Goal: Information Seeking & Learning: Learn about a topic

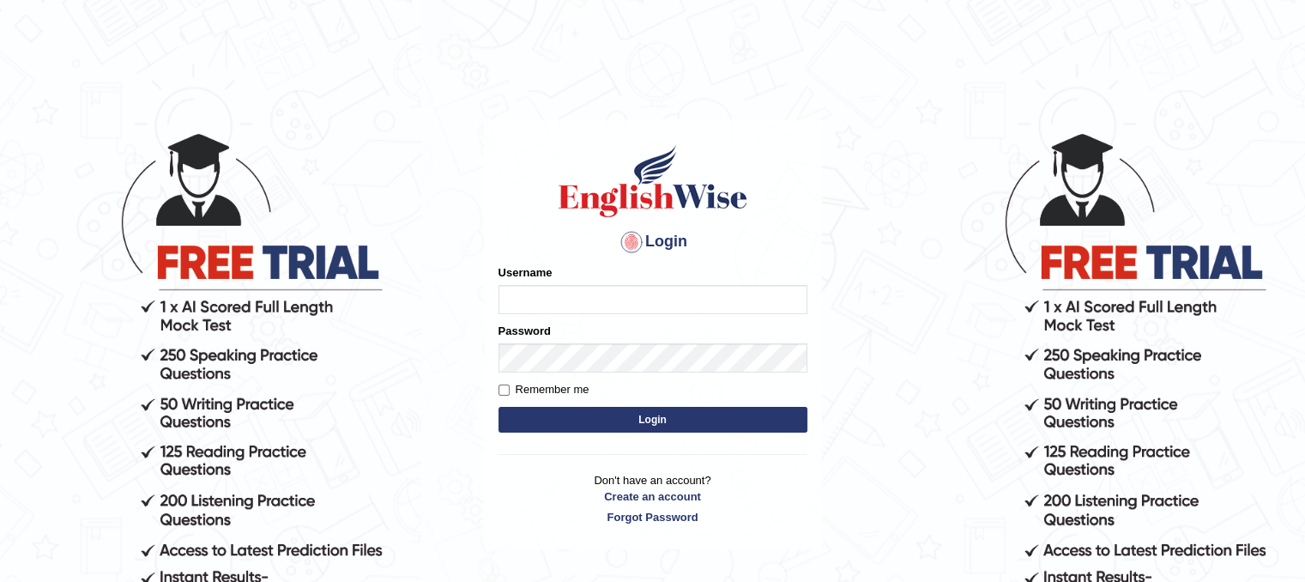
type input "alihasan"
click at [636, 425] on button "Login" at bounding box center [652, 420] width 309 height 26
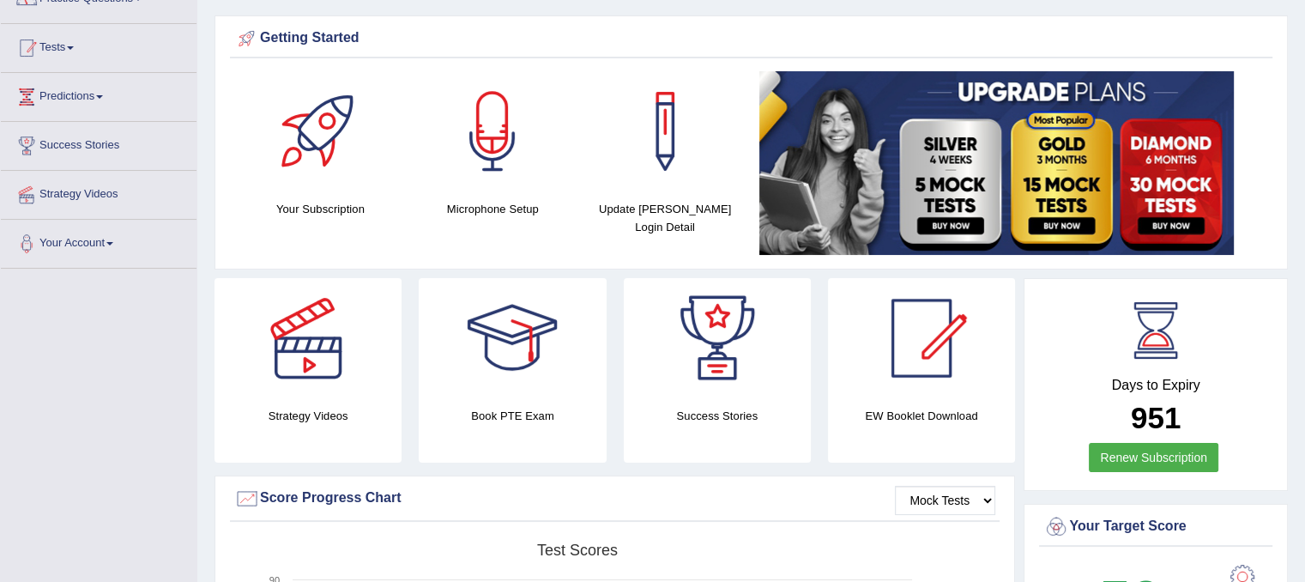
scroll to position [86, 0]
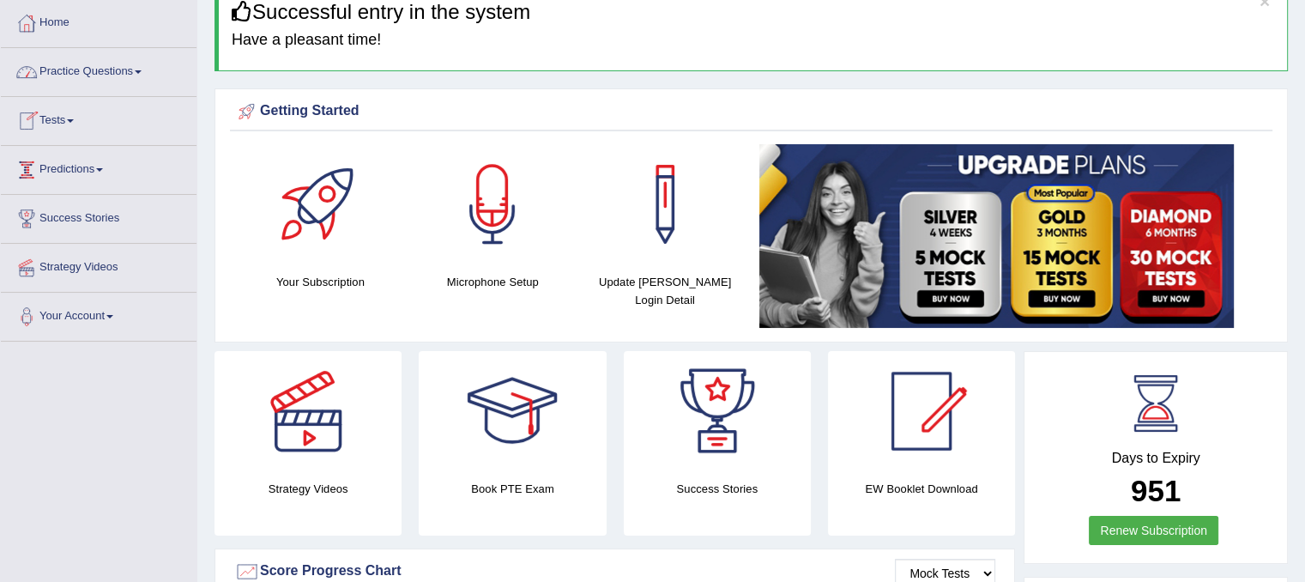
click at [138, 69] on link "Practice Questions" at bounding box center [99, 69] width 196 height 43
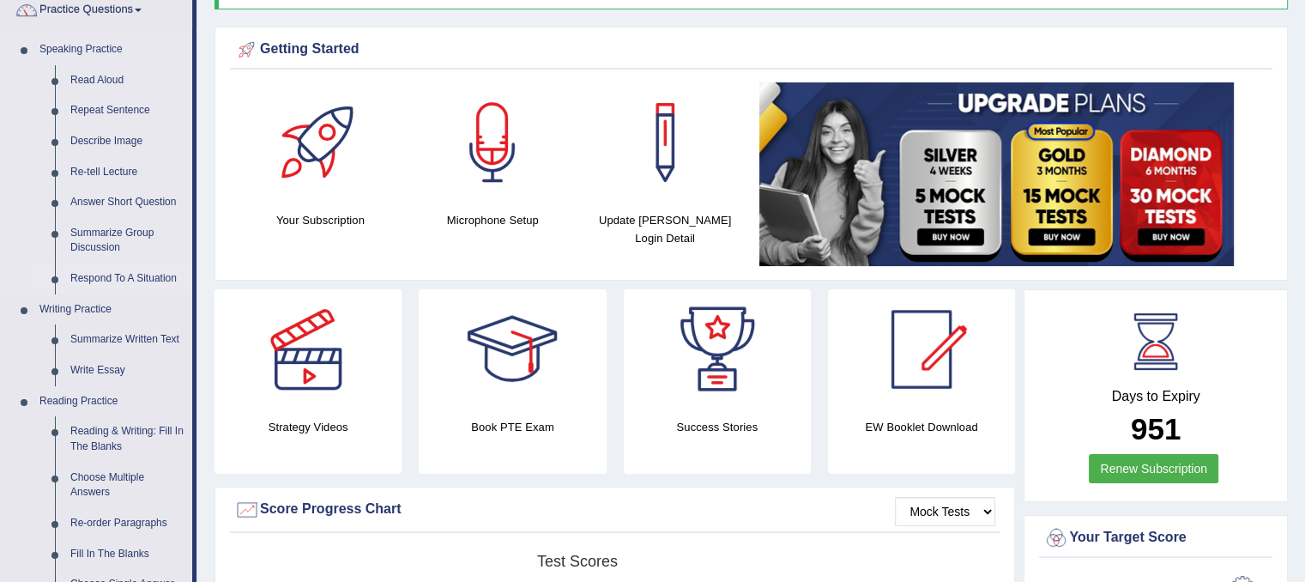
scroll to position [172, 0]
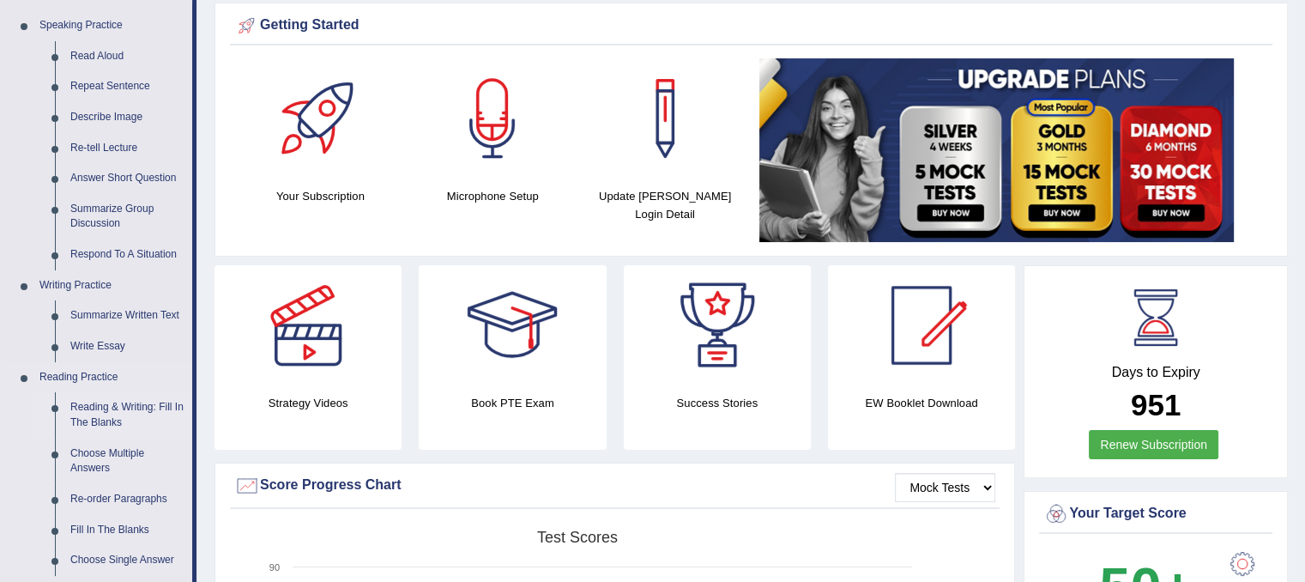
click at [152, 413] on link "Reading & Writing: Fill In The Blanks" at bounding box center [128, 414] width 130 height 45
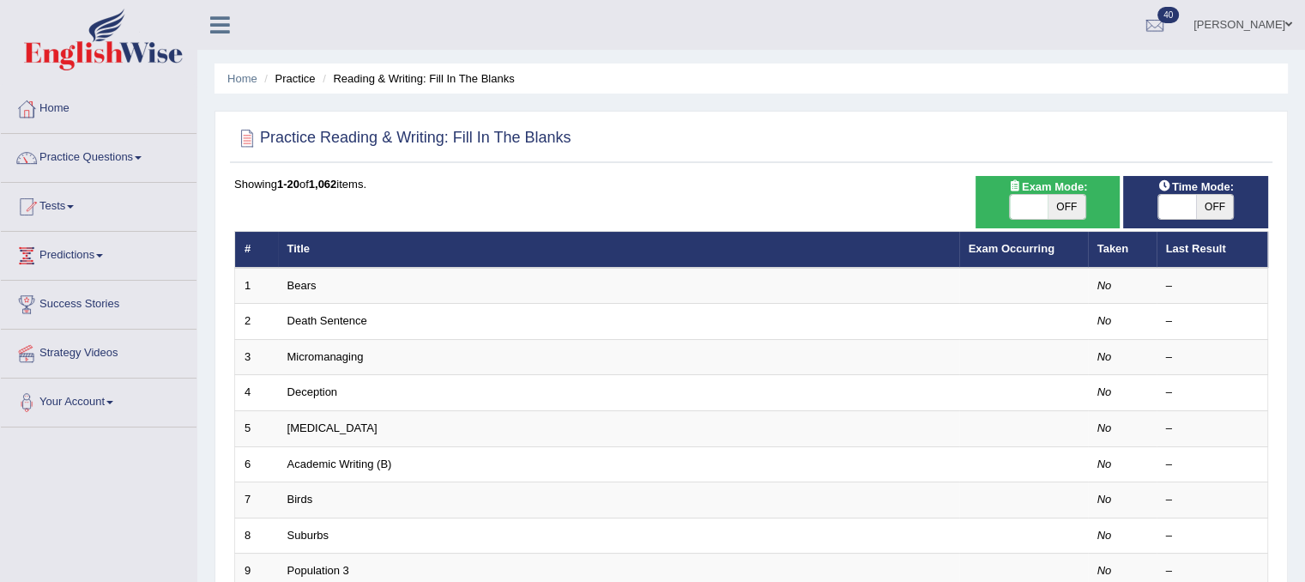
click at [1211, 214] on span "OFF" at bounding box center [1215, 207] width 38 height 24
checkbox input "true"
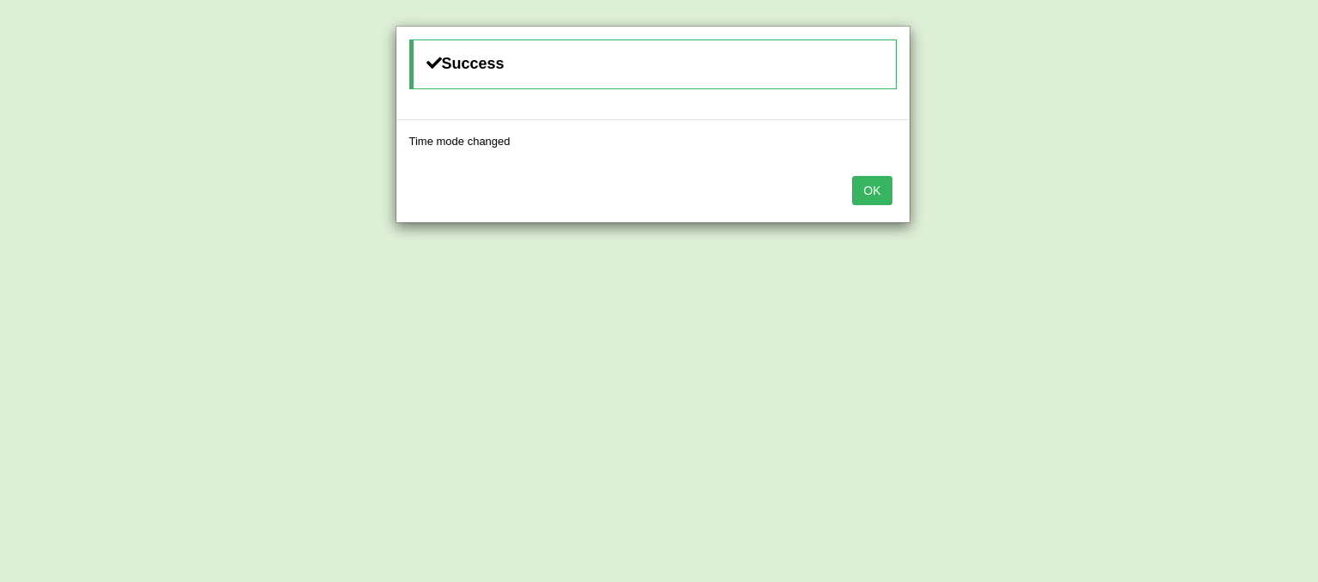
click at [870, 183] on button "OK" at bounding box center [871, 190] width 39 height 29
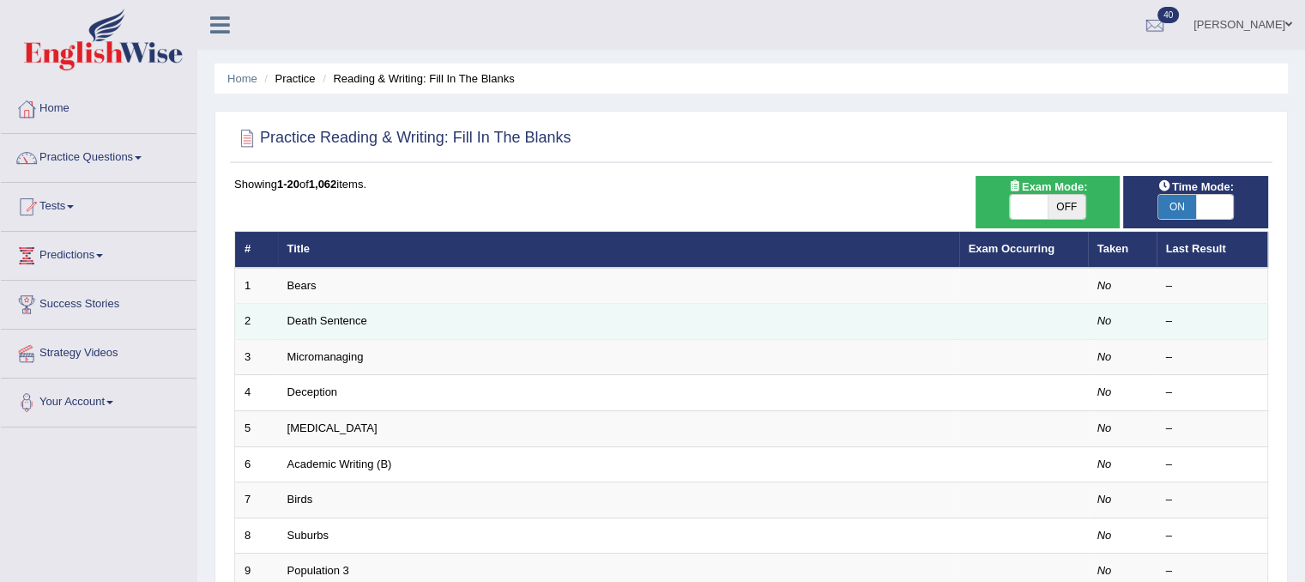
click at [470, 318] on td "Death Sentence" at bounding box center [618, 322] width 681 height 36
click at [347, 318] on link "Death Sentence" at bounding box center [327, 320] width 80 height 13
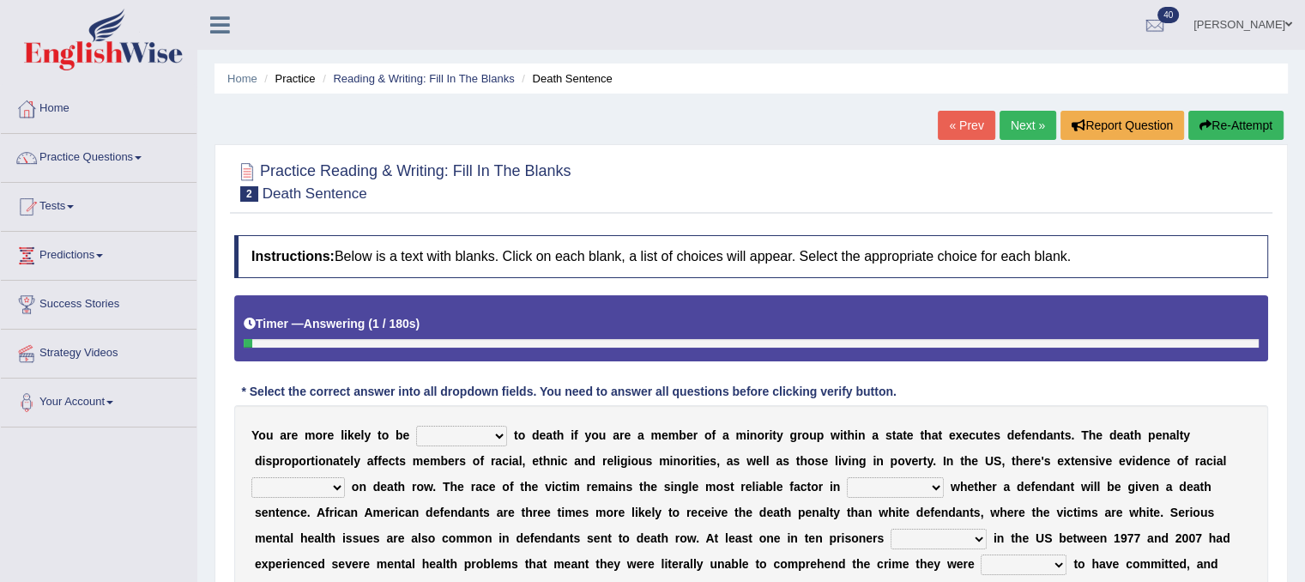
click at [488, 429] on select "penalized blamed complained sentenced" at bounding box center [461, 435] width 91 height 21
select select "sentenced"
click at [416, 425] on select "penalized blamed complained sentenced" at bounding box center [461, 435] width 91 height 21
click at [340, 481] on select "bias equality appearance background" at bounding box center [297, 487] width 93 height 21
select select "background"
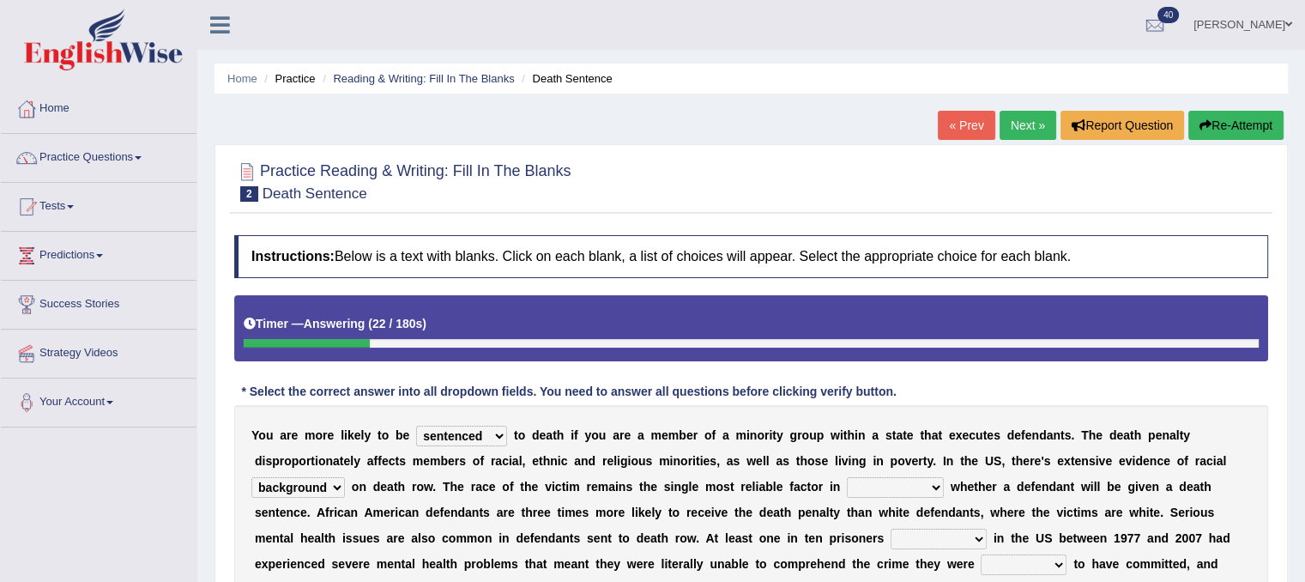
click at [251, 477] on select "bias equality appearance background" at bounding box center [297, 487] width 93 height 21
click at [926, 486] on select "determining adjoining undermining examining" at bounding box center [895, 487] width 97 height 21
select select "determining"
click at [847, 477] on select "determining adjoining undermining examining" at bounding box center [895, 487] width 97 height 21
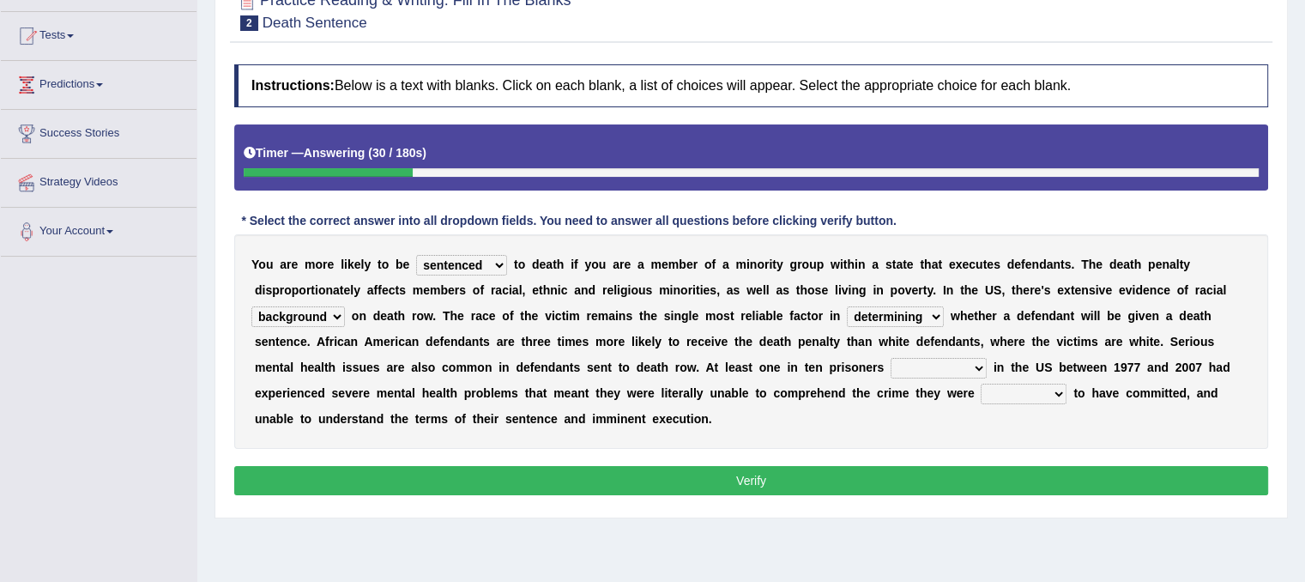
scroll to position [172, 0]
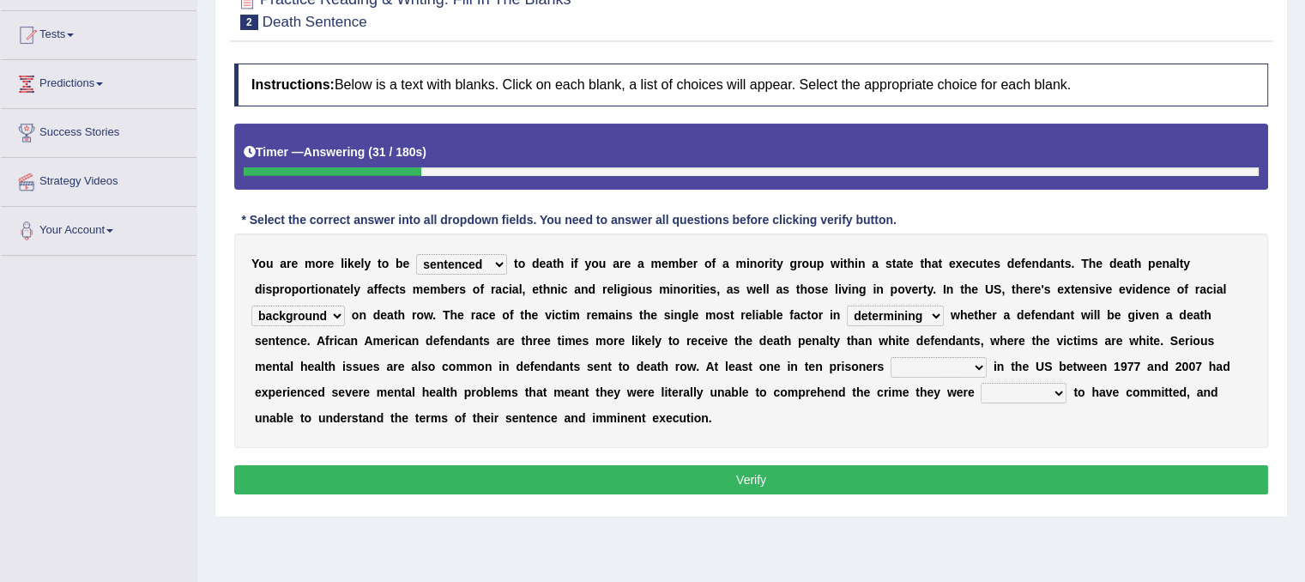
click at [970, 361] on select "electrocuted persecuted executed captured" at bounding box center [938, 367] width 96 height 21
select select "persecuted"
click at [890, 357] on select "electrocuted persecuted executed captured" at bounding box center [938, 367] width 96 height 21
click at [1024, 390] on select "alleged acclaimed persuaded claimed" at bounding box center [1023, 393] width 86 height 21
select select "persuaded"
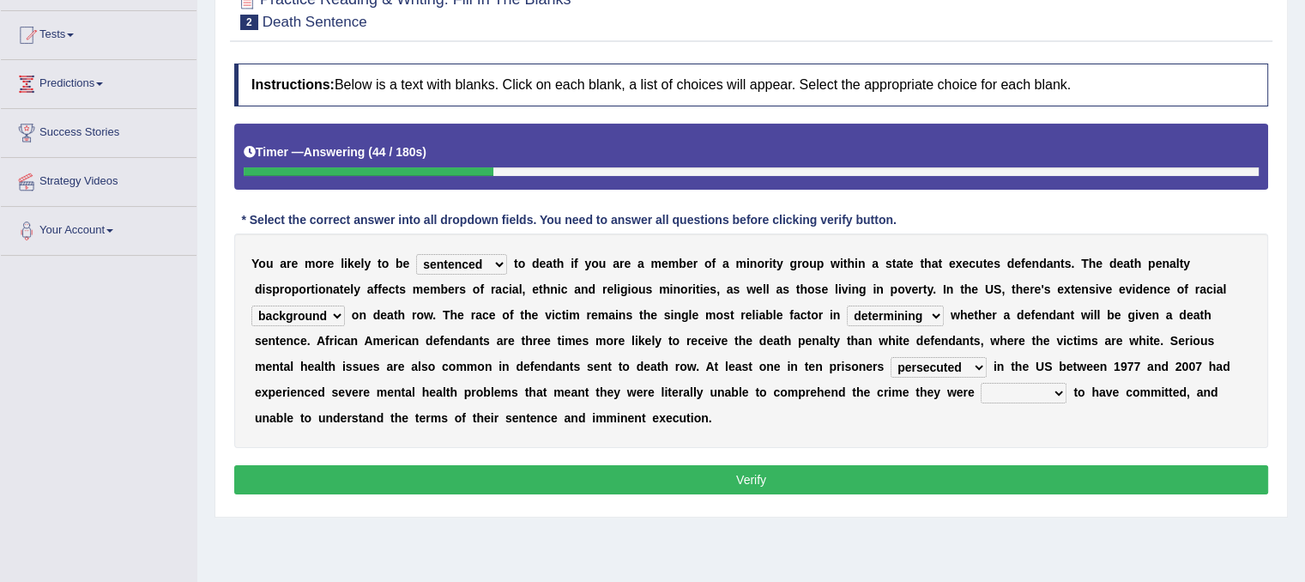
click at [980, 383] on select "alleged acclaimed persuaded claimed" at bounding box center [1023, 393] width 86 height 21
click at [846, 465] on button "Verify" at bounding box center [751, 479] width 1034 height 29
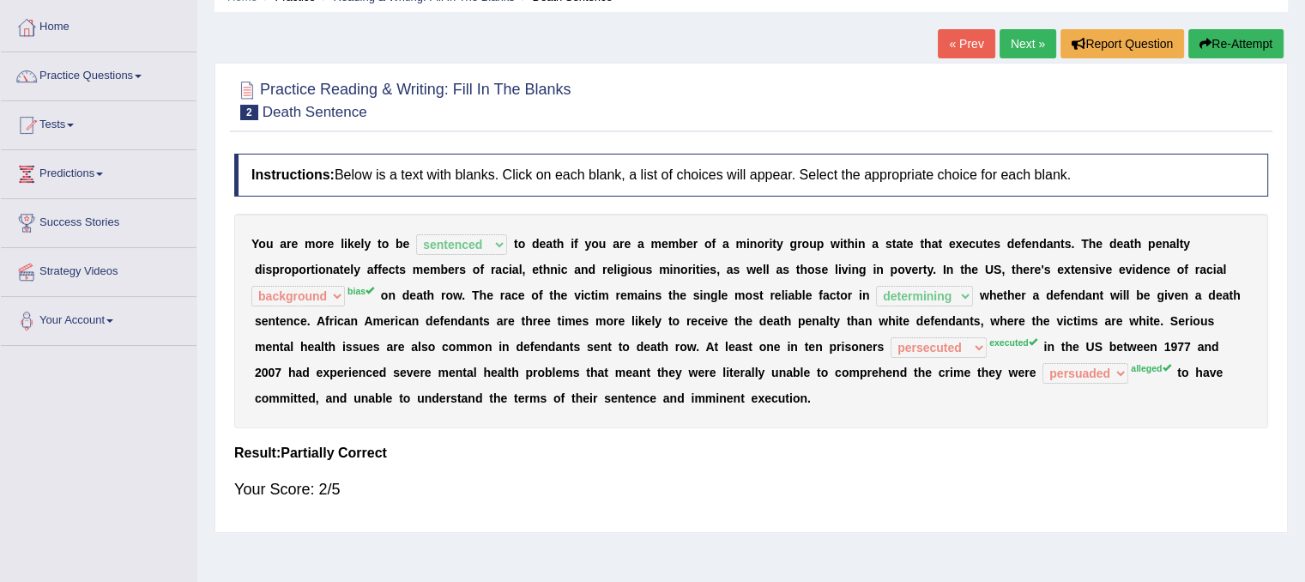
scroll to position [0, 0]
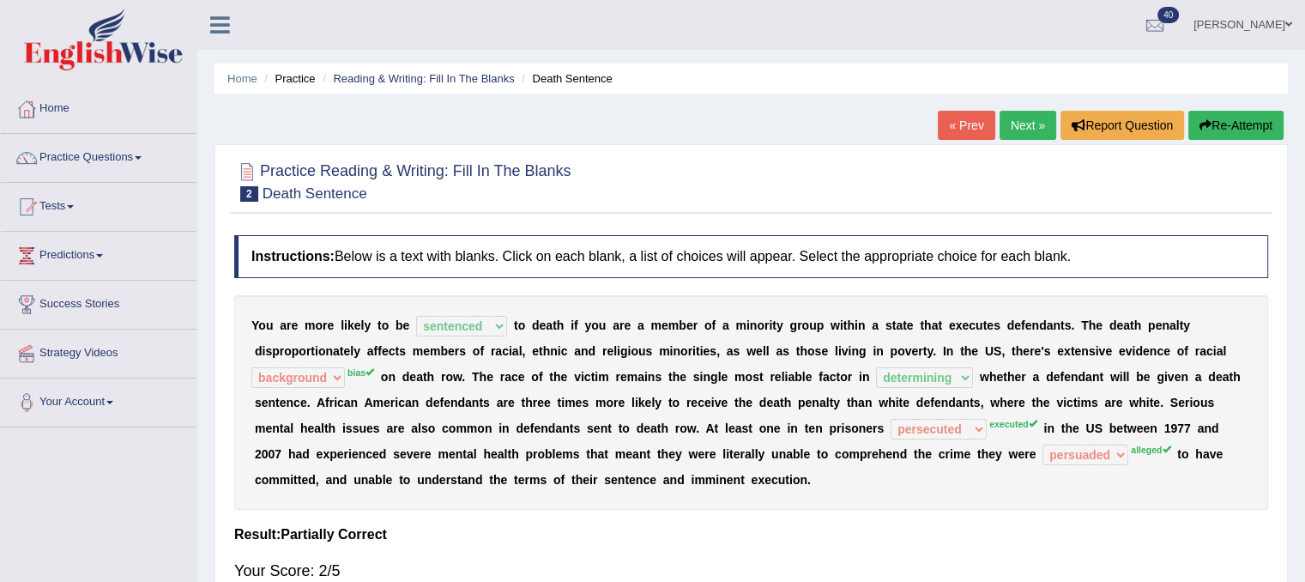
click at [1232, 118] on button "Re-Attempt" at bounding box center [1235, 125] width 95 height 29
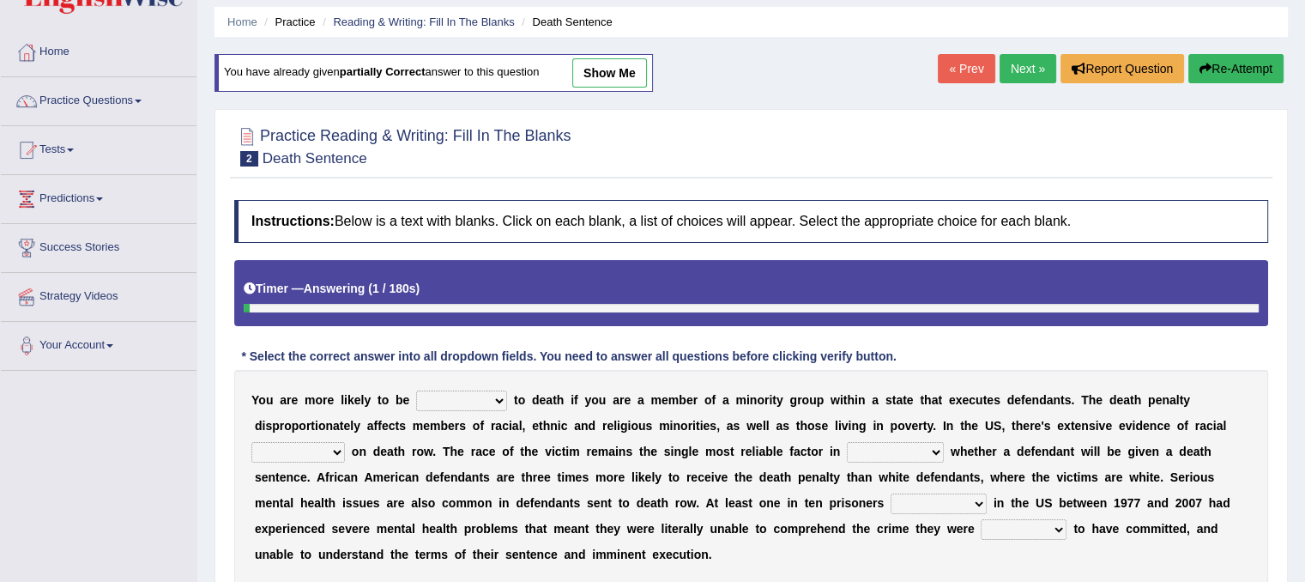
scroll to position [172, 0]
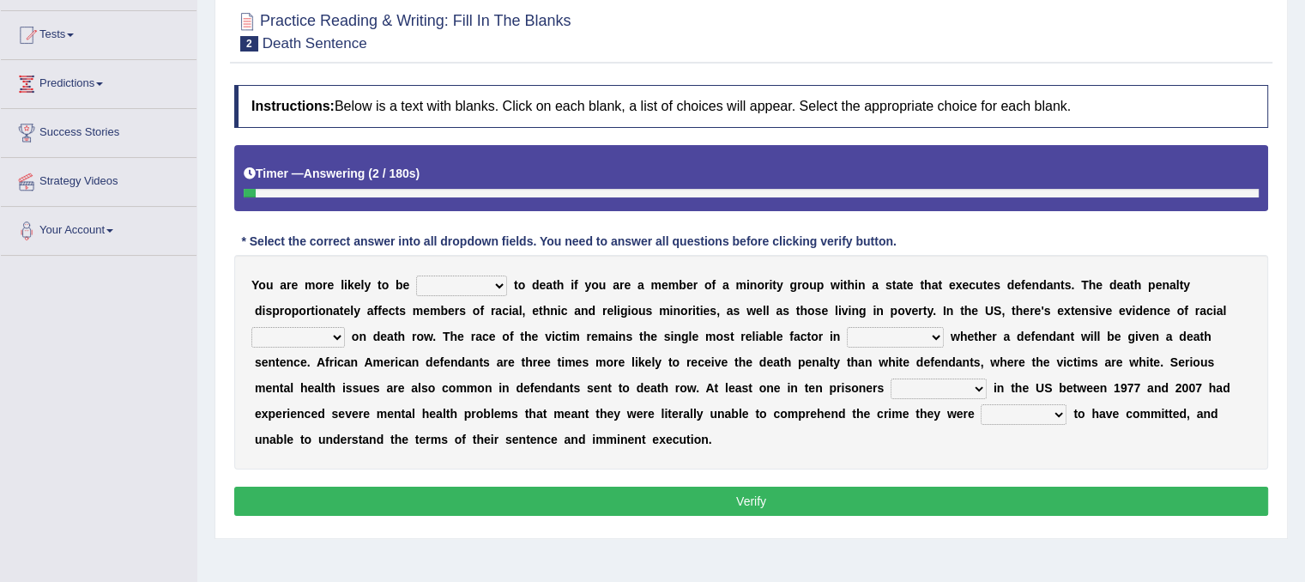
click at [479, 279] on select "penalized blamed complained sentenced" at bounding box center [461, 285] width 91 height 21
select select "sentenced"
click at [416, 275] on select "penalized blamed complained sentenced" at bounding box center [461, 285] width 91 height 21
click at [336, 337] on select "bias equality appearance background" at bounding box center [297, 337] width 93 height 21
select select "bias"
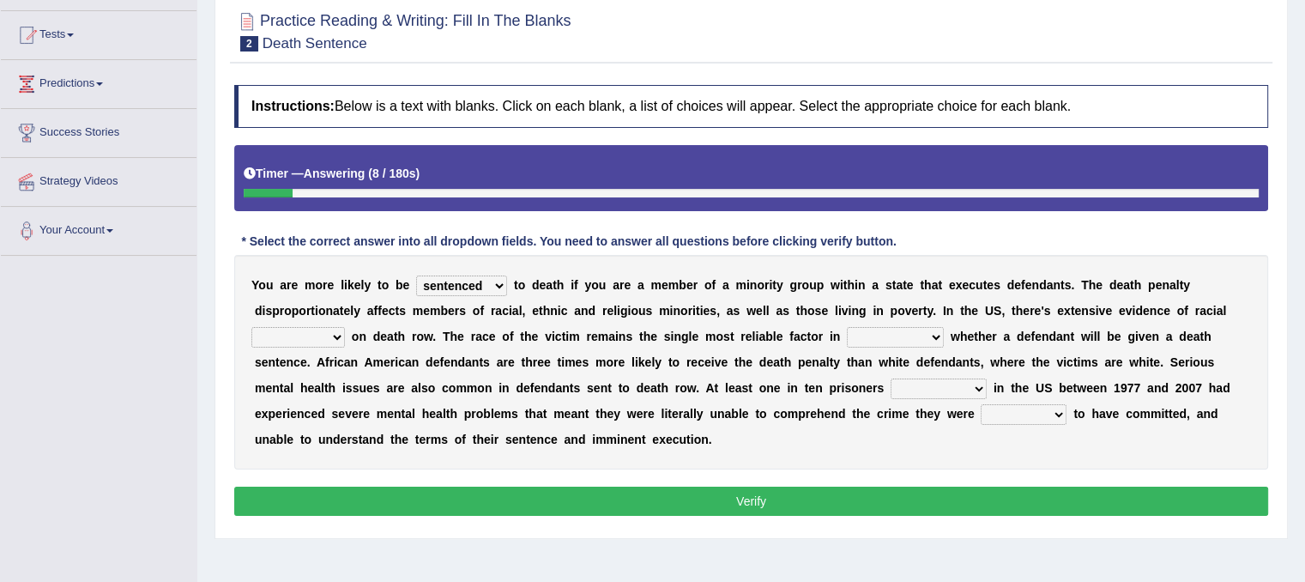
click at [251, 327] on select "bias equality appearance background" at bounding box center [297, 337] width 93 height 21
click at [907, 331] on select "determining adjoining undermining examining" at bounding box center [895, 337] width 97 height 21
select select "determining"
click at [847, 327] on select "determining adjoining undermining examining" at bounding box center [895, 337] width 97 height 21
click at [956, 378] on select "electrocuted persecuted executed captured" at bounding box center [938, 388] width 96 height 21
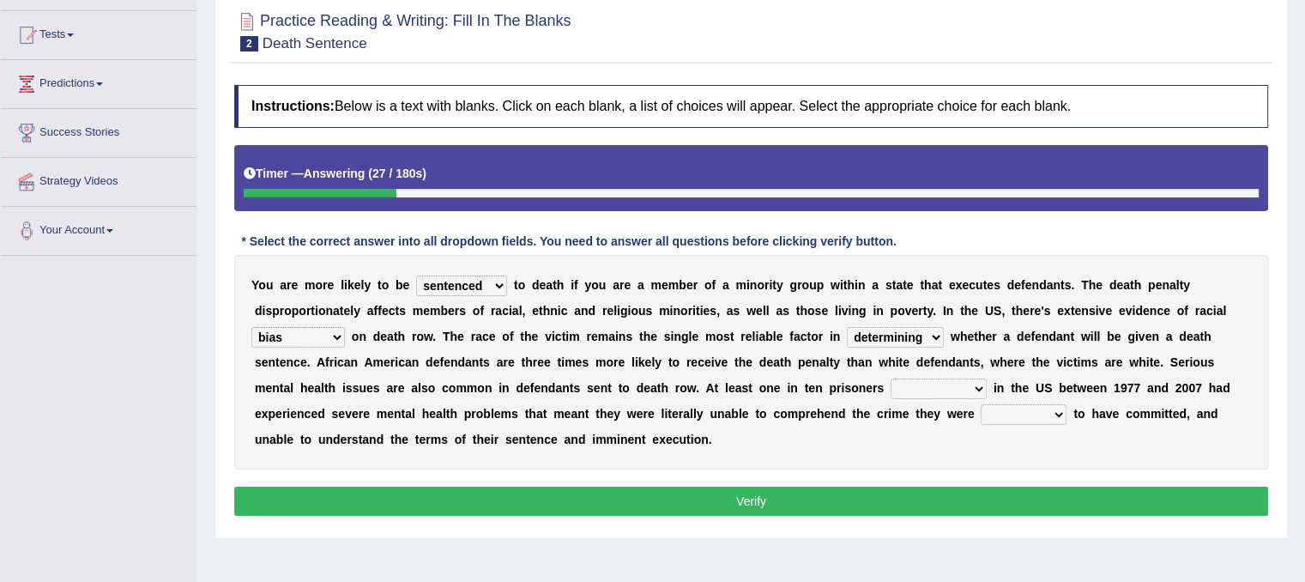
select select "persecuted"
click at [890, 378] on select "electrocuted persecuted executed captured" at bounding box center [938, 388] width 96 height 21
click at [1031, 410] on select "alleged acclaimed persuaded claimed" at bounding box center [1023, 414] width 86 height 21
select select "persuaded"
click at [980, 404] on select "alleged acclaimed persuaded claimed" at bounding box center [1023, 414] width 86 height 21
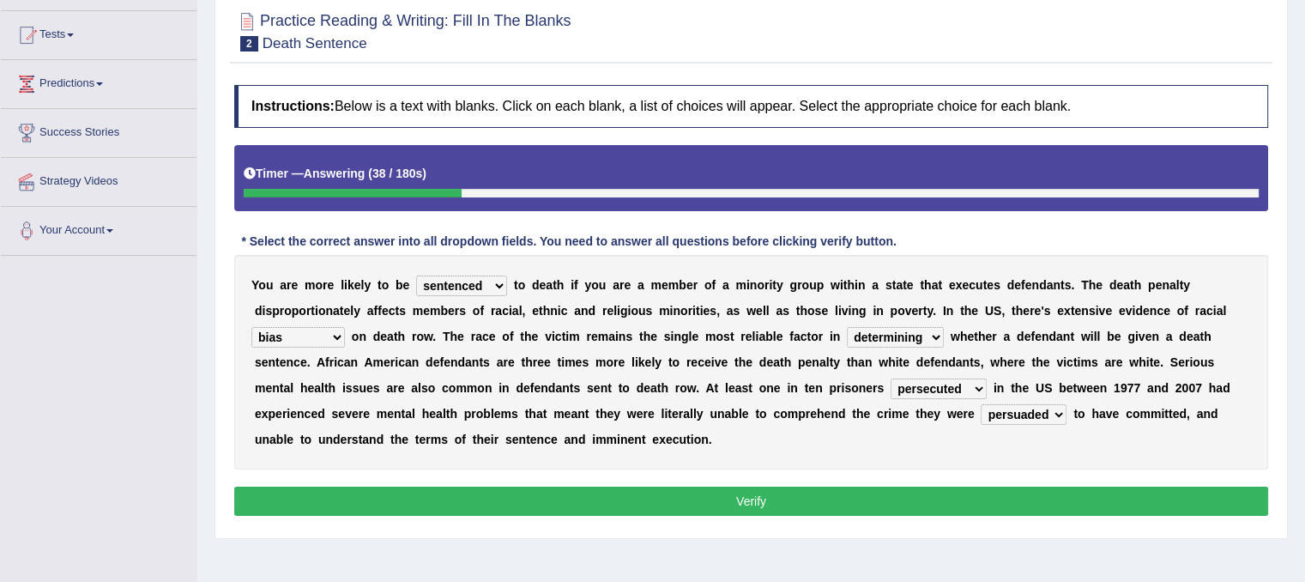
click at [968, 382] on select "electrocuted persecuted executed captured" at bounding box center [938, 388] width 96 height 21
select select "executed"
click at [890, 378] on select "electrocuted persecuted executed captured" at bounding box center [938, 388] width 96 height 21
click at [810, 494] on button "Verify" at bounding box center [751, 500] width 1034 height 29
